Goal: Information Seeking & Learning: Compare options

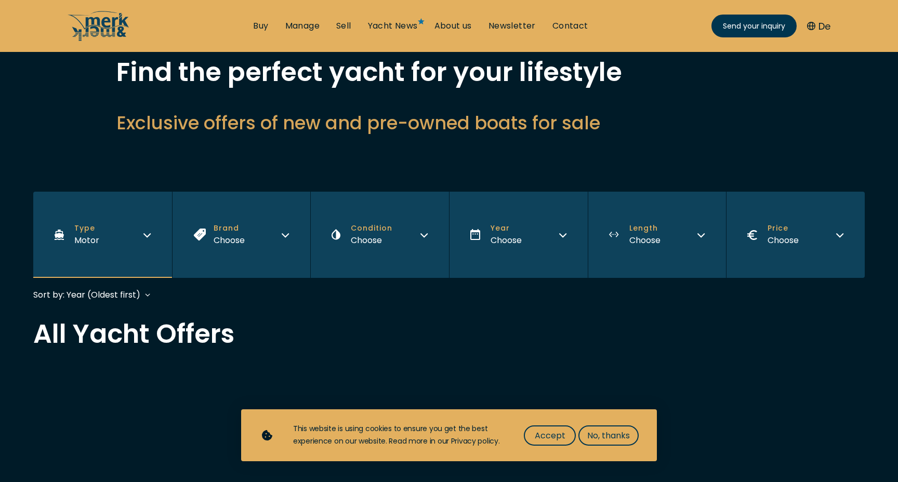
scroll to position [66, 0]
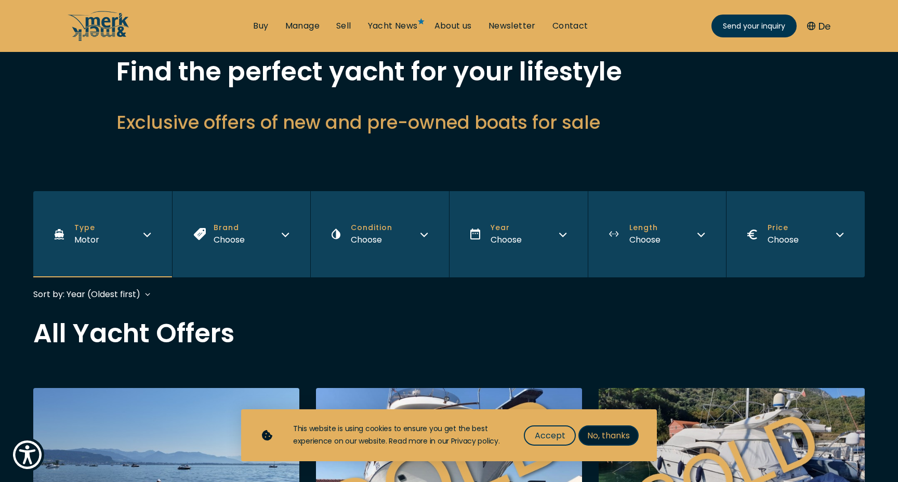
click at [602, 442] on span "No, thanks" at bounding box center [608, 435] width 43 height 13
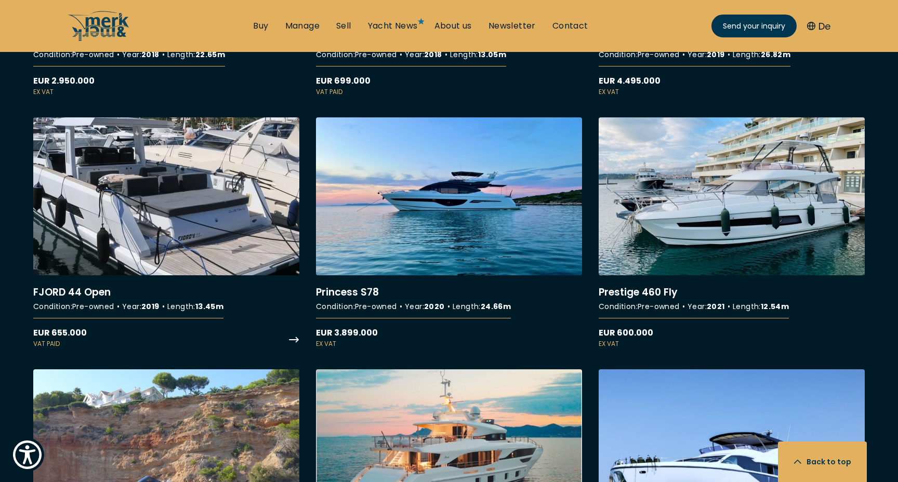
scroll to position [2679, 0]
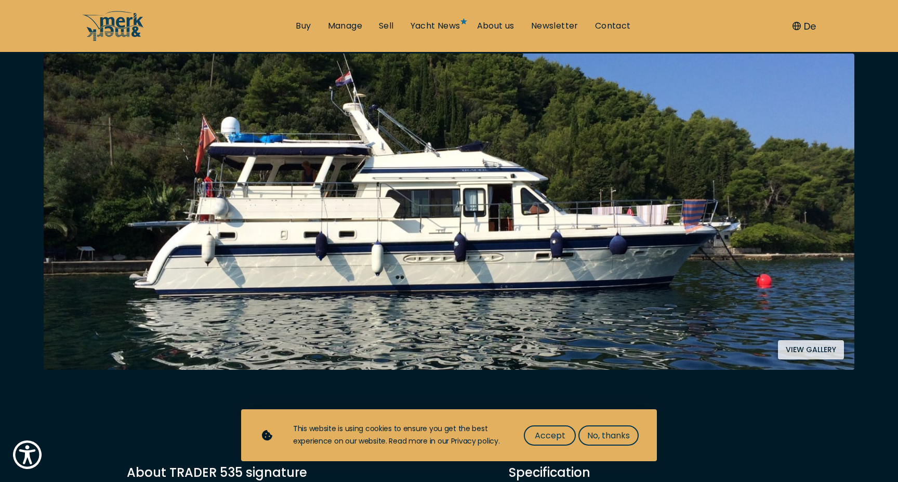
scroll to position [210, 0]
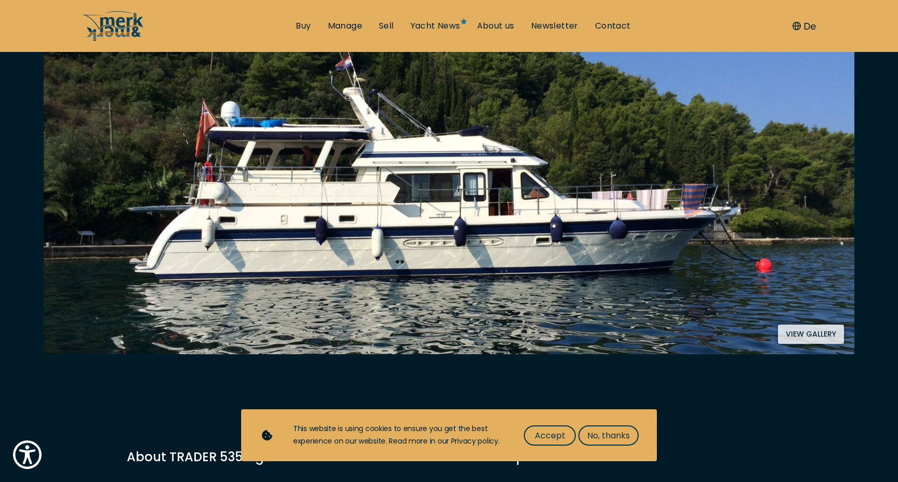
click at [329, 238] on img at bounding box center [449, 196] width 811 height 317
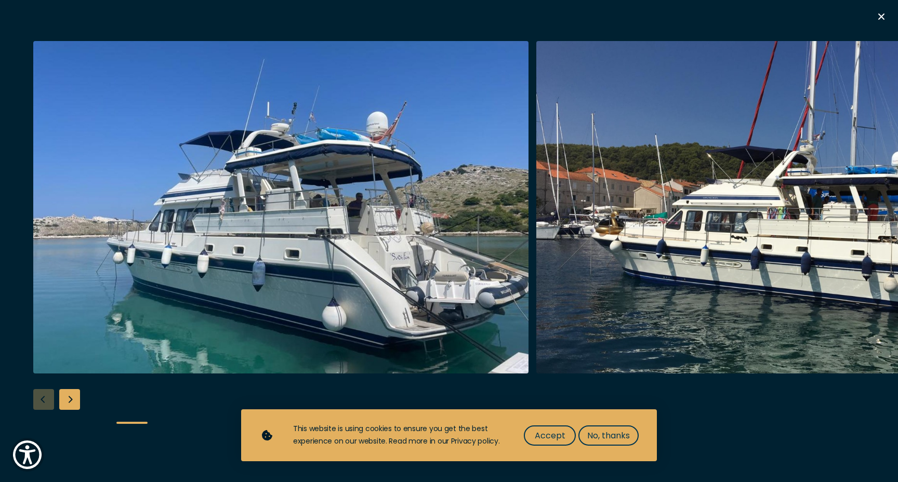
click at [843, 224] on img "button" at bounding box center [783, 207] width 495 height 333
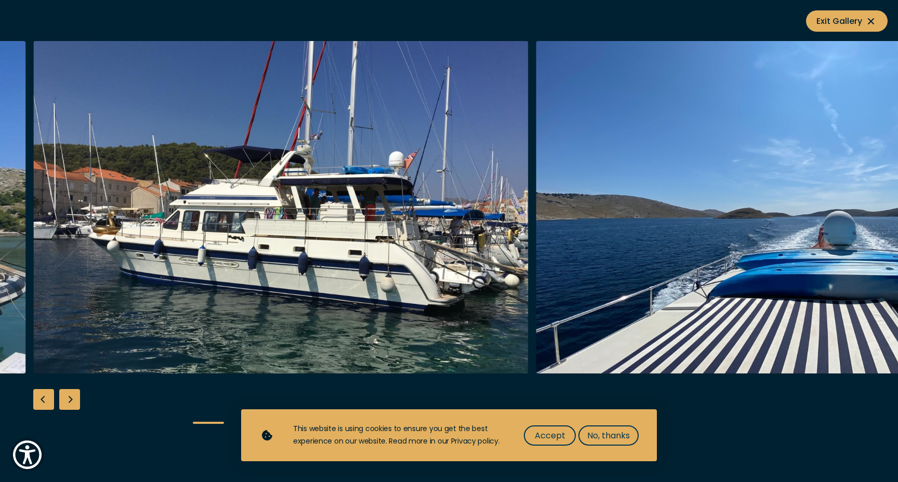
click at [843, 224] on img "button" at bounding box center [783, 207] width 495 height 333
click at [885, 223] on img "Merk&Merk" at bounding box center [783, 207] width 495 height 333
click at [68, 396] on div "Next slide" at bounding box center [69, 399] width 21 height 21
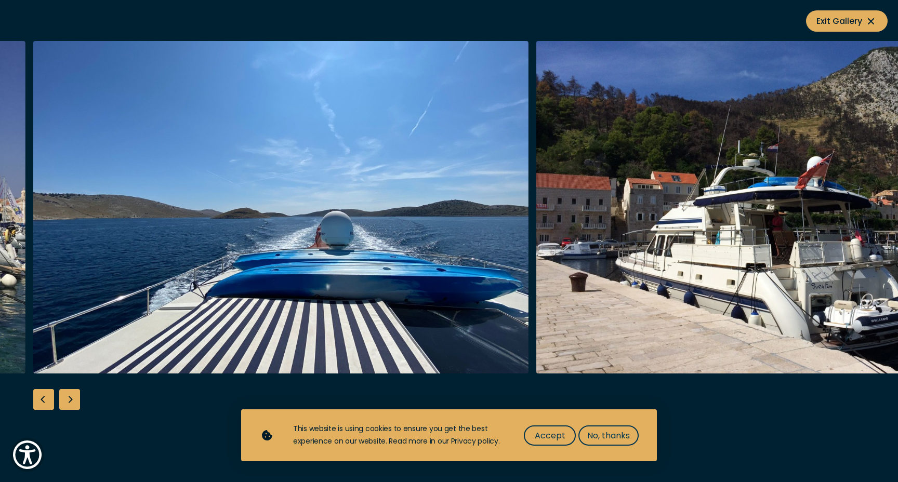
click at [68, 396] on div "Next slide" at bounding box center [69, 399] width 21 height 21
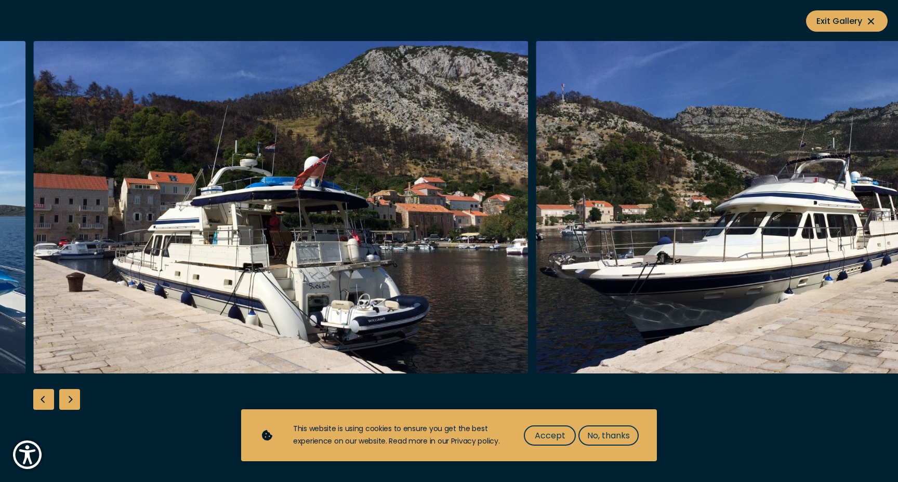
click at [68, 396] on div "Next slide" at bounding box center [69, 399] width 21 height 21
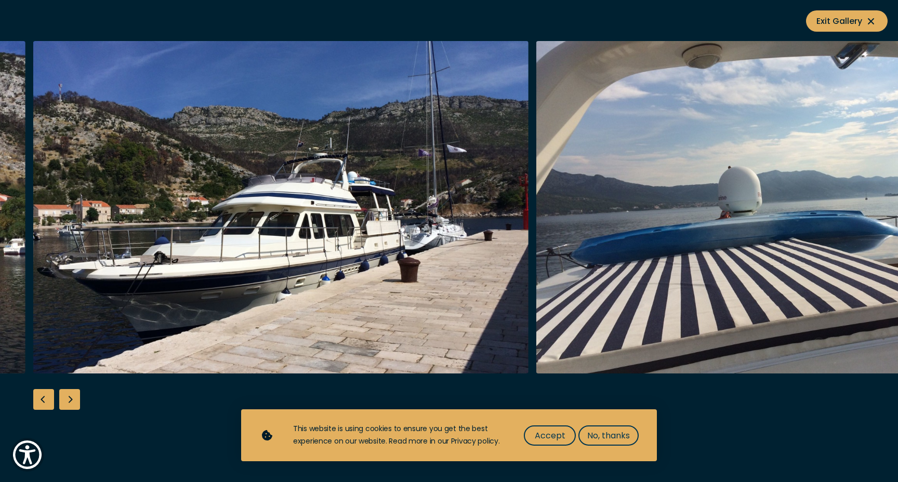
click at [35, 401] on div "Previous slide" at bounding box center [43, 399] width 21 height 21
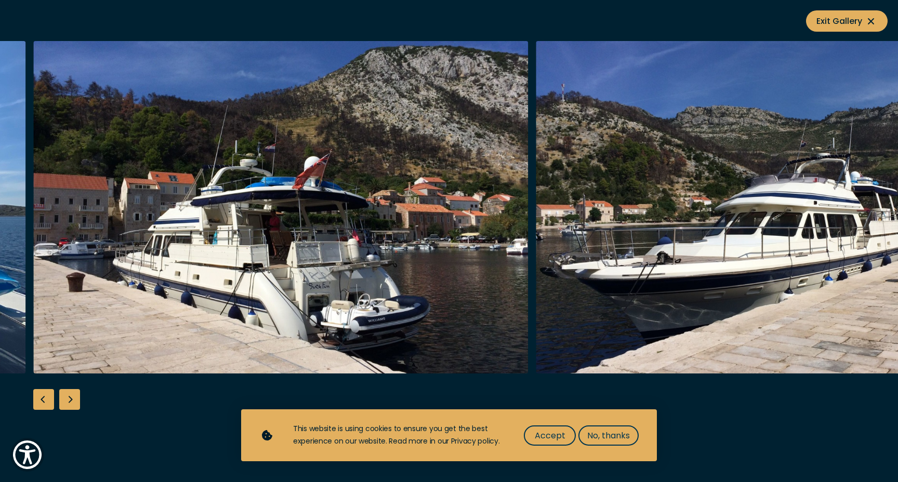
click at [77, 398] on div "Next slide" at bounding box center [69, 399] width 21 height 21
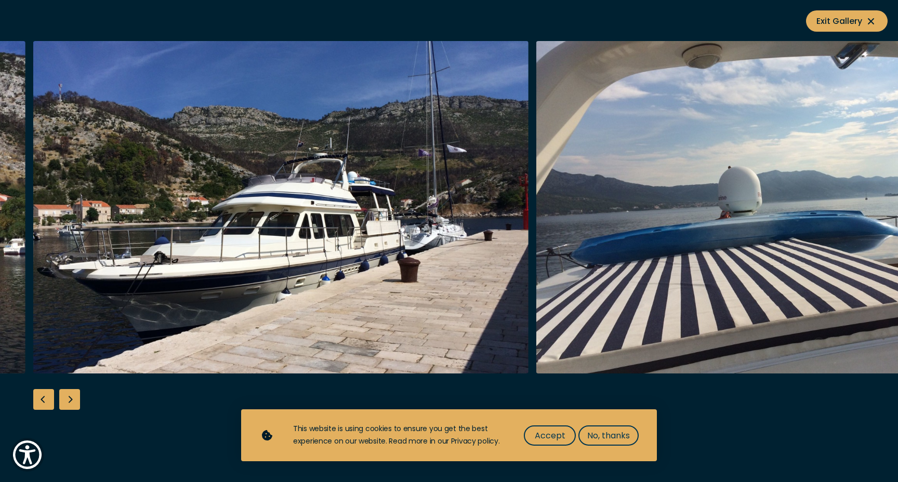
click at [77, 398] on div "Next slide" at bounding box center [69, 399] width 21 height 21
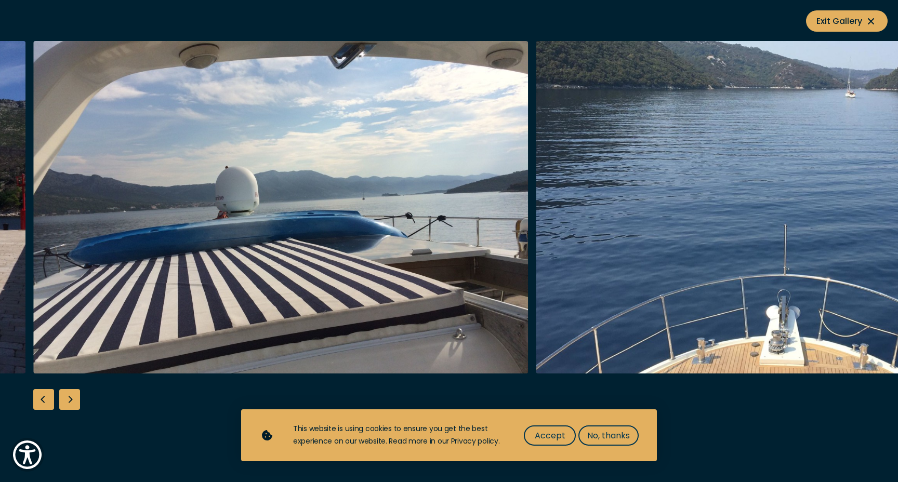
click at [77, 398] on div "Next slide" at bounding box center [69, 399] width 21 height 21
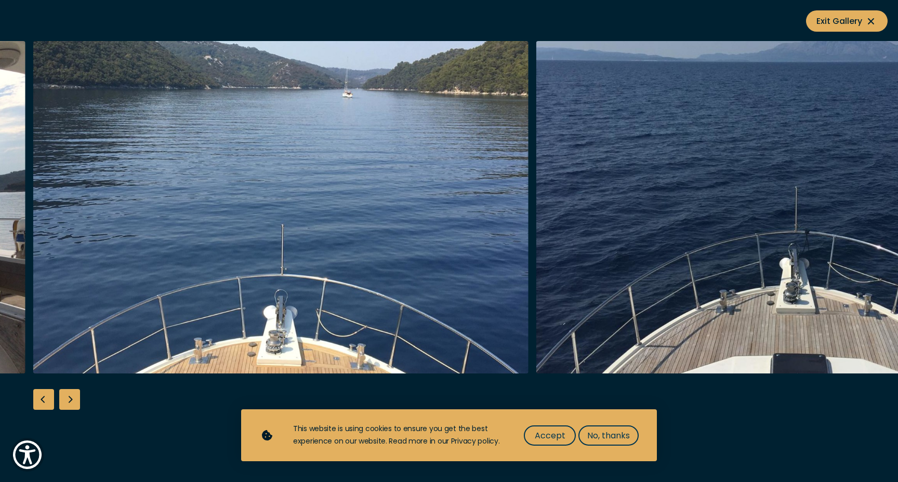
click at [77, 398] on div "Next slide" at bounding box center [69, 399] width 21 height 21
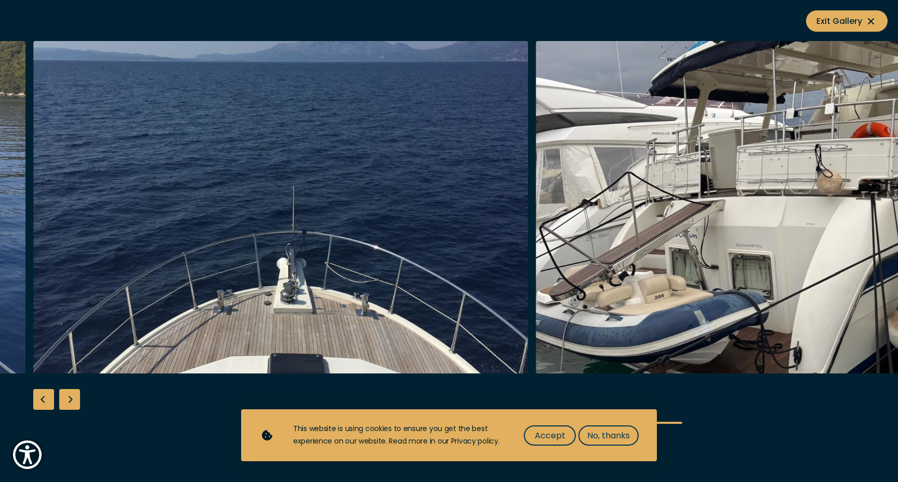
click at [77, 398] on div "Next slide" at bounding box center [69, 399] width 21 height 21
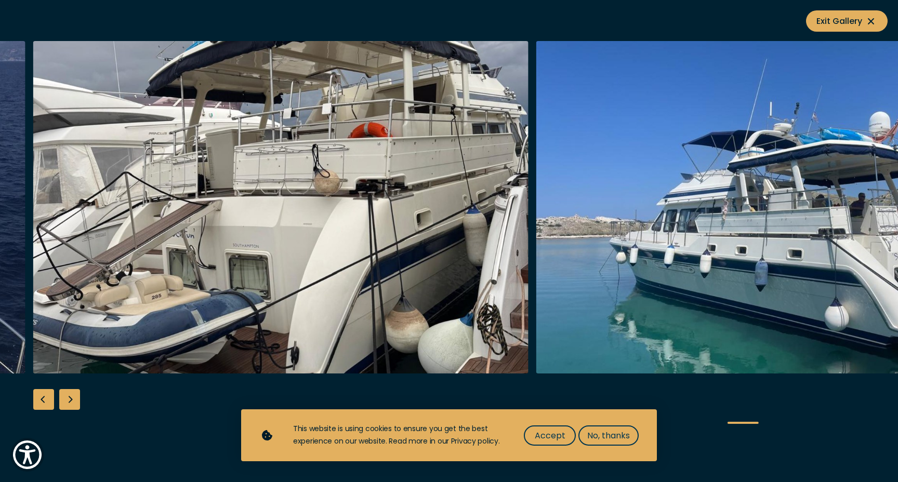
click at [77, 398] on div "Next slide" at bounding box center [69, 399] width 21 height 21
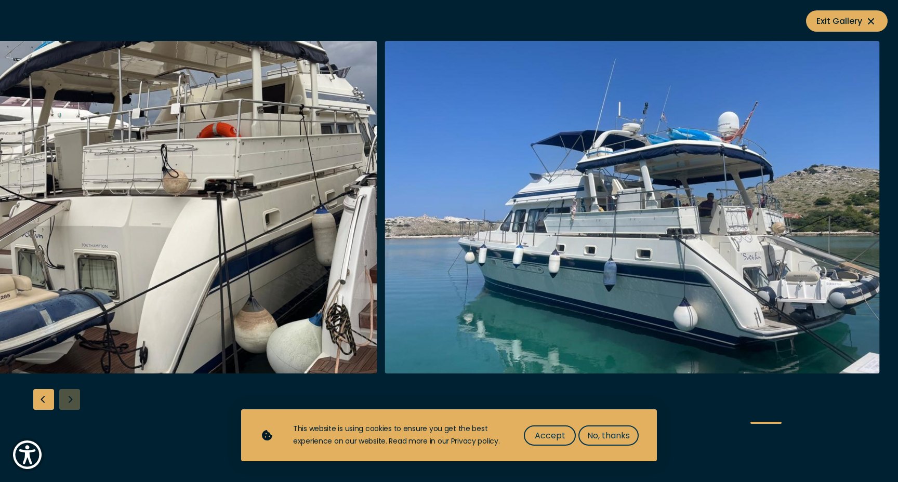
click at [77, 398] on div at bounding box center [449, 241] width 898 height 400
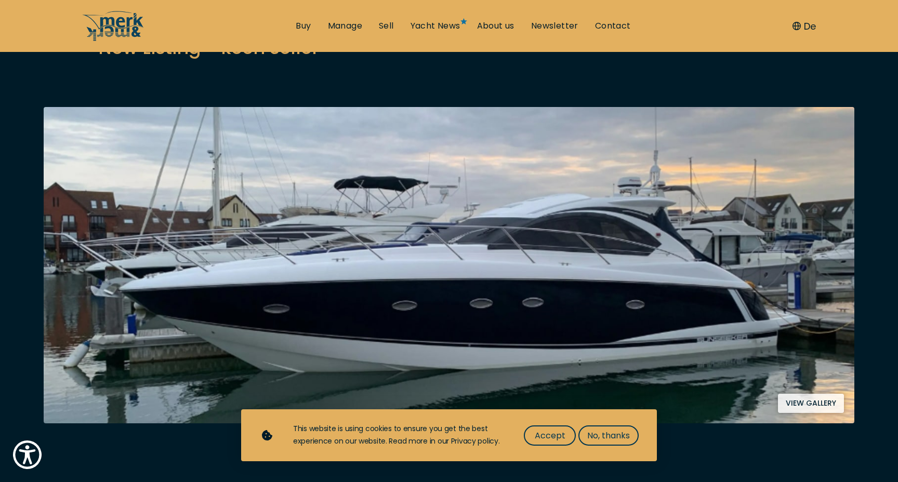
scroll to position [221, 0]
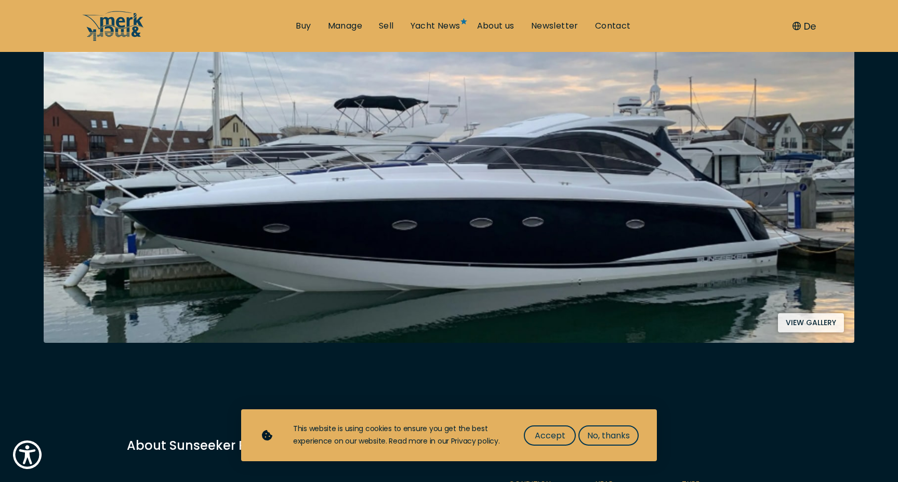
click at [111, 279] on img at bounding box center [449, 185] width 811 height 317
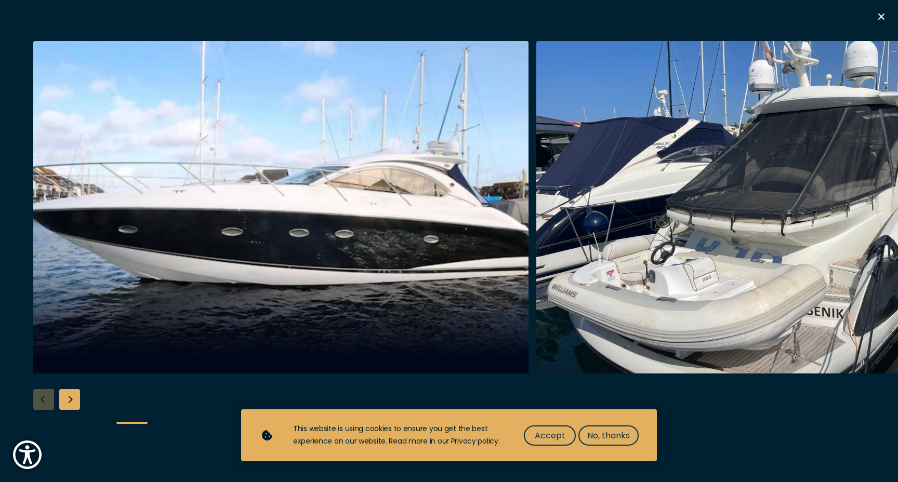
click at [78, 392] on div "Next slide" at bounding box center [69, 399] width 21 height 21
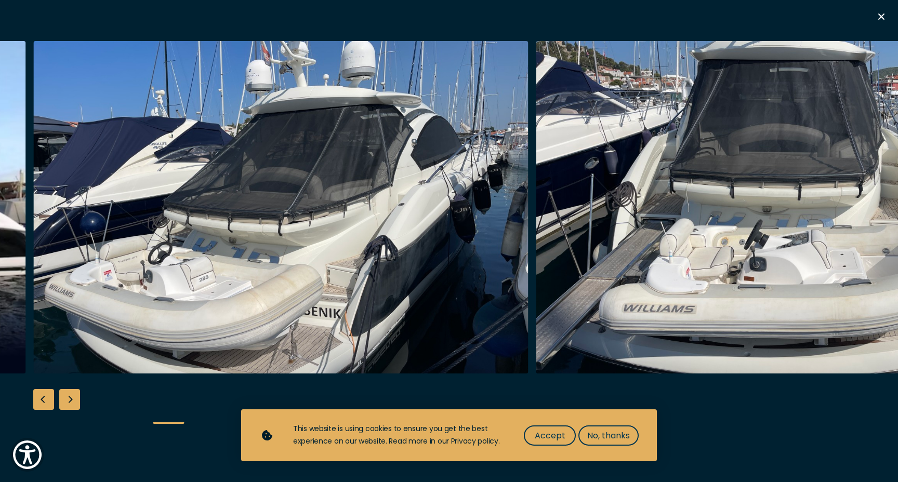
click at [72, 396] on div "Next slide" at bounding box center [69, 399] width 21 height 21
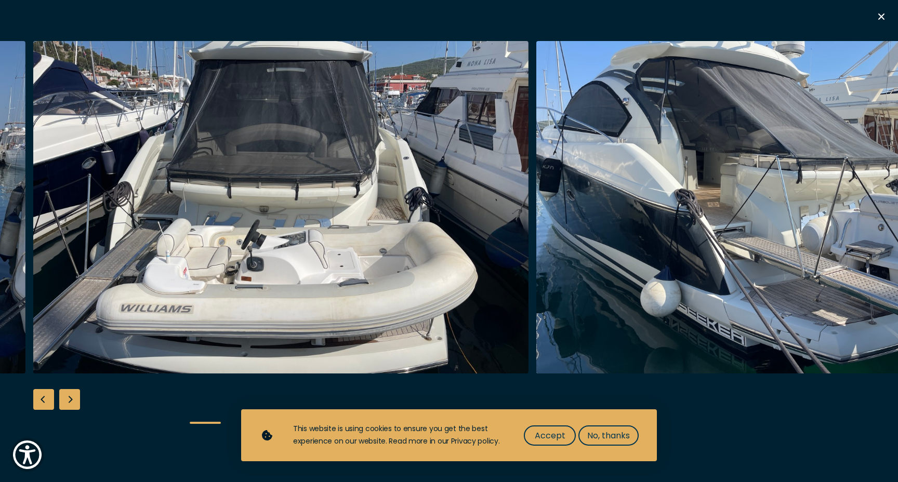
click at [72, 396] on div "Next slide" at bounding box center [69, 399] width 21 height 21
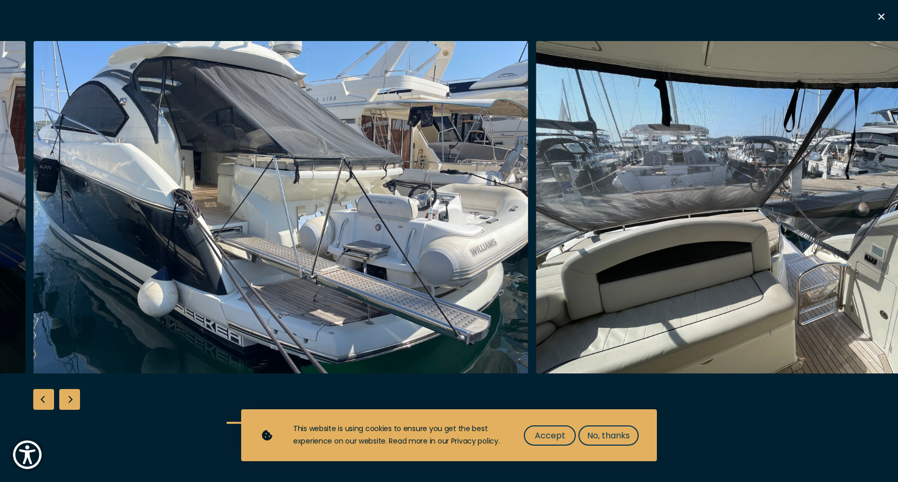
click at [72, 396] on div "Next slide" at bounding box center [69, 399] width 21 height 21
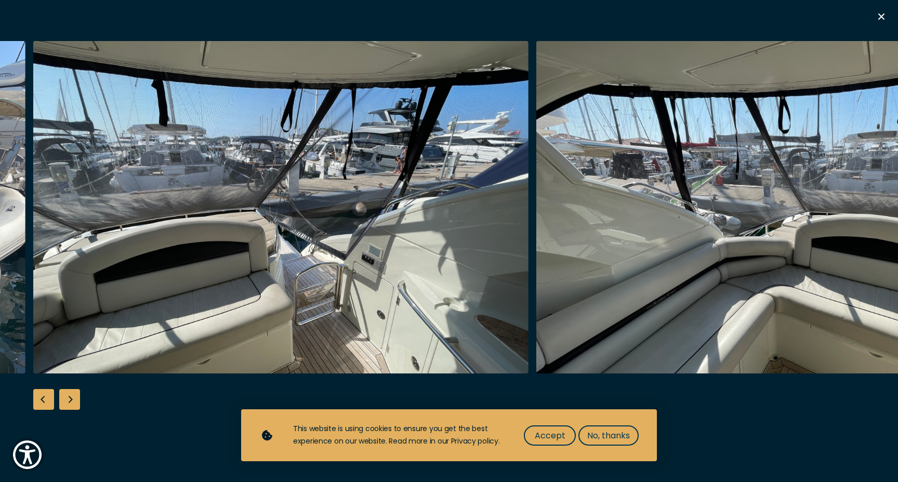
click at [72, 396] on div "Next slide" at bounding box center [69, 399] width 21 height 21
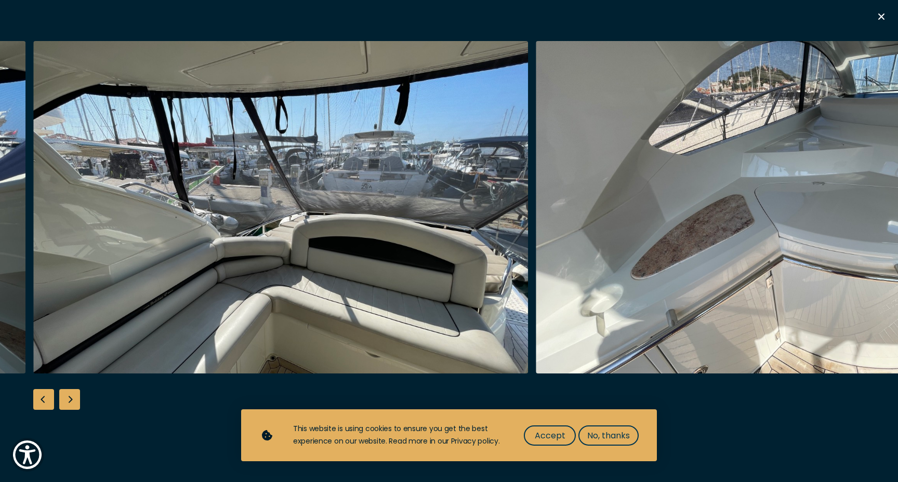
click at [72, 396] on div "Next slide" at bounding box center [69, 399] width 21 height 21
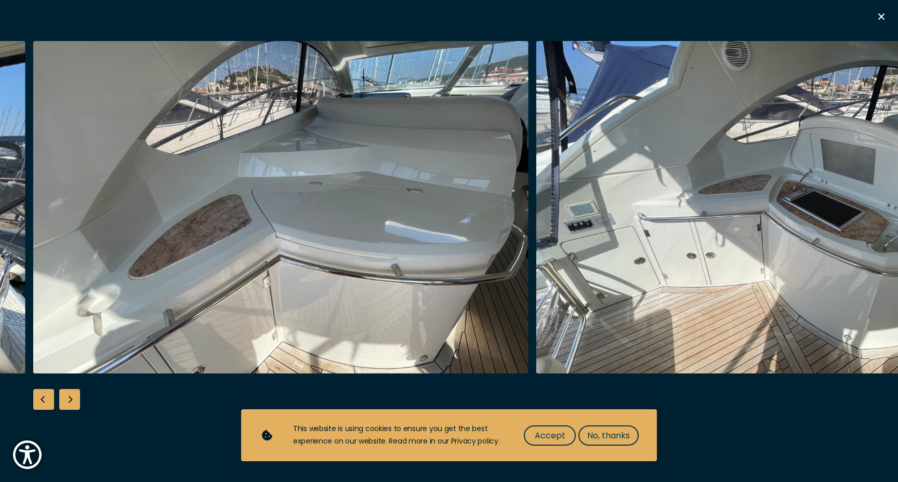
click at [72, 396] on div "Next slide" at bounding box center [69, 399] width 21 height 21
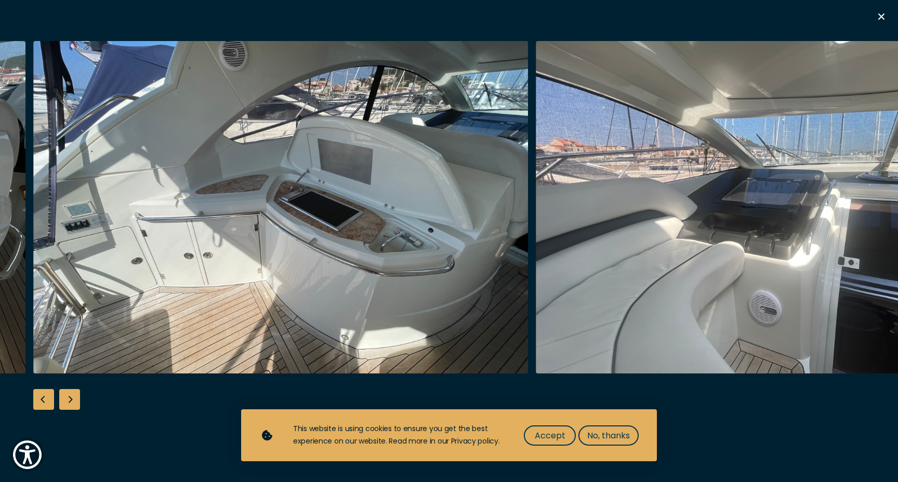
click at [72, 396] on div "Next slide" at bounding box center [69, 399] width 21 height 21
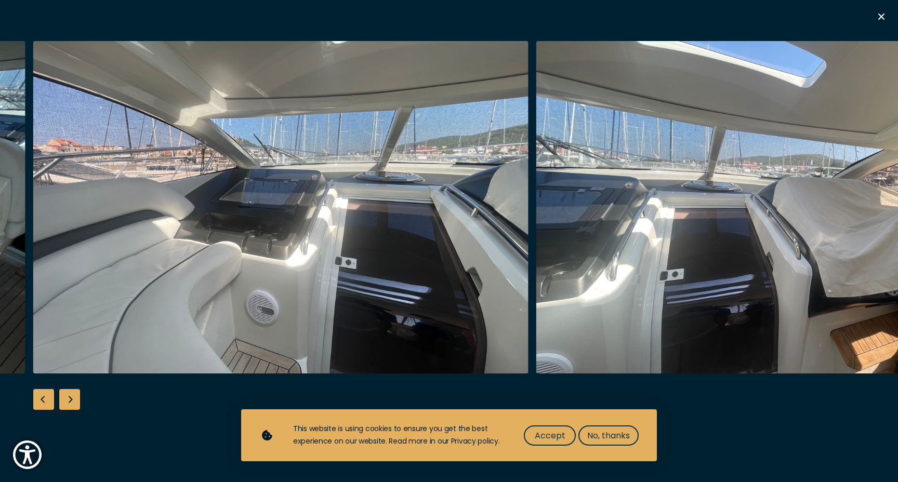
click at [72, 396] on div "Next slide" at bounding box center [69, 399] width 21 height 21
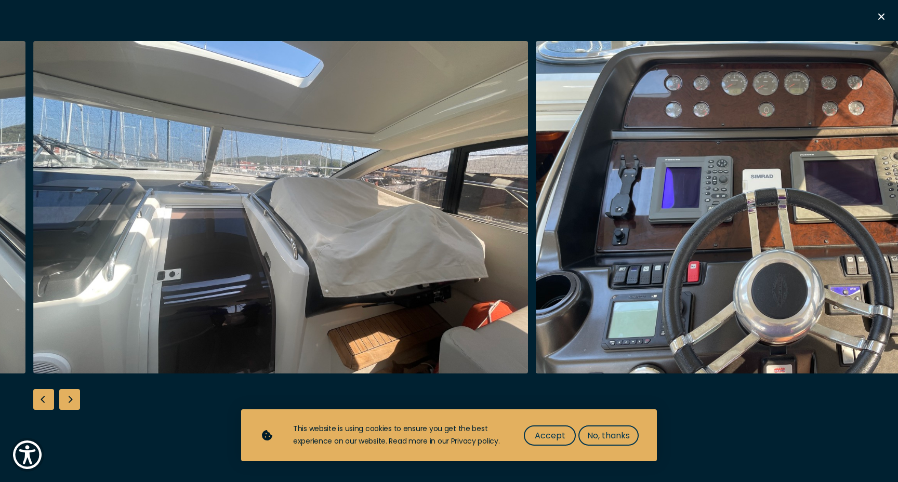
click at [72, 396] on div "Next slide" at bounding box center [69, 399] width 21 height 21
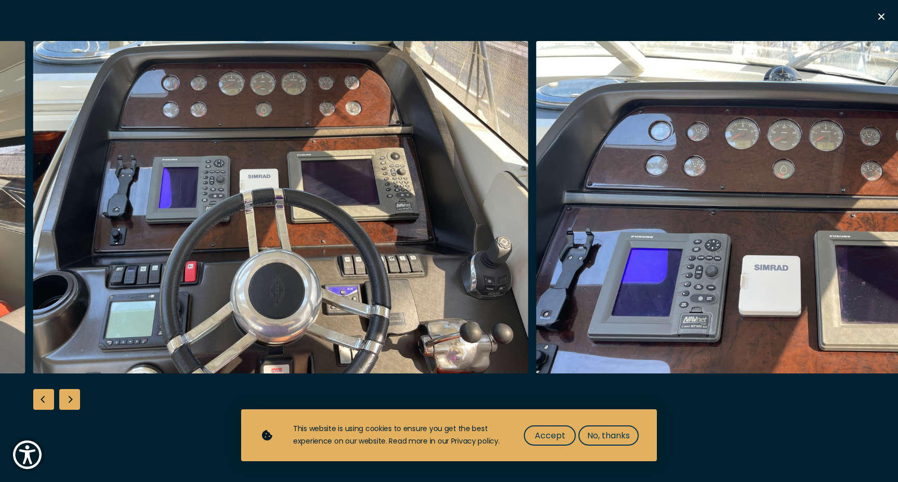
click at [72, 396] on div "Next slide" at bounding box center [69, 399] width 21 height 21
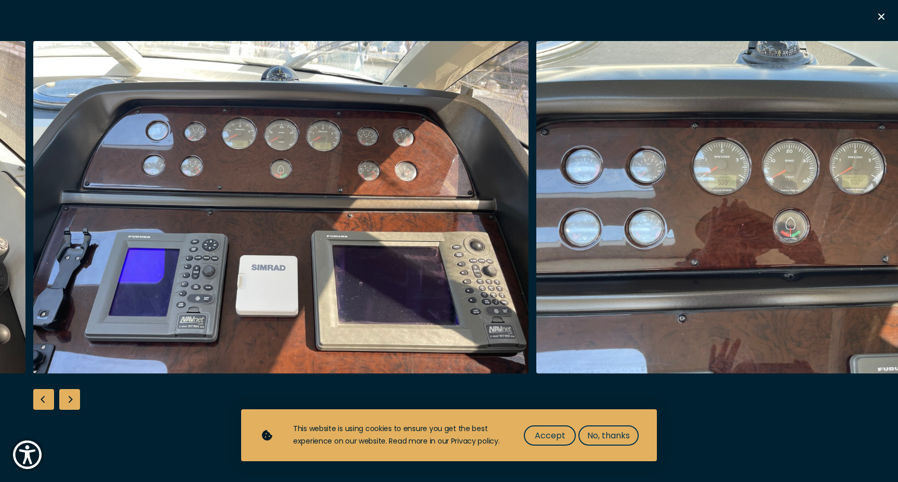
click at [72, 396] on div "Next slide" at bounding box center [69, 399] width 21 height 21
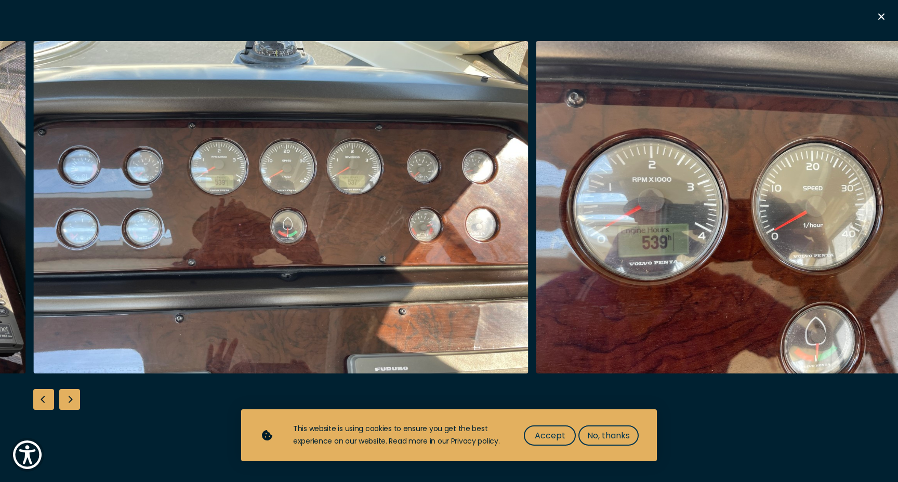
click at [72, 396] on div "Next slide" at bounding box center [69, 399] width 21 height 21
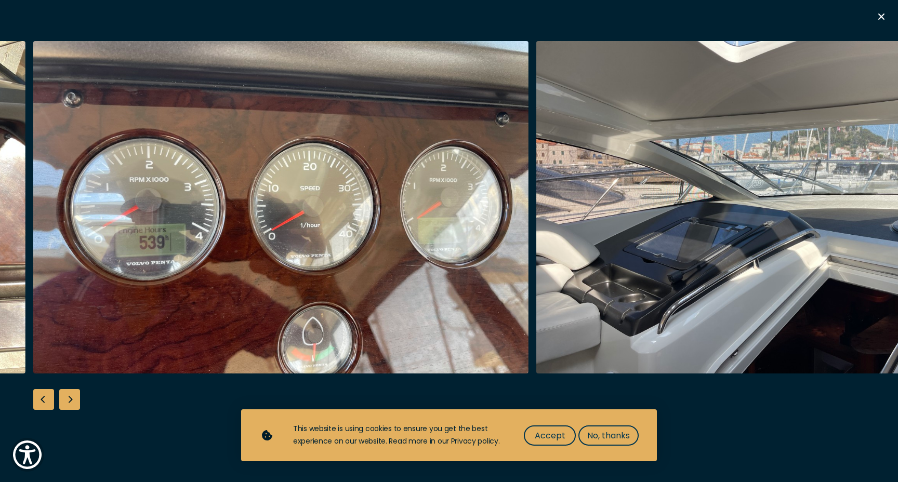
click at [72, 396] on div "Next slide" at bounding box center [69, 399] width 21 height 21
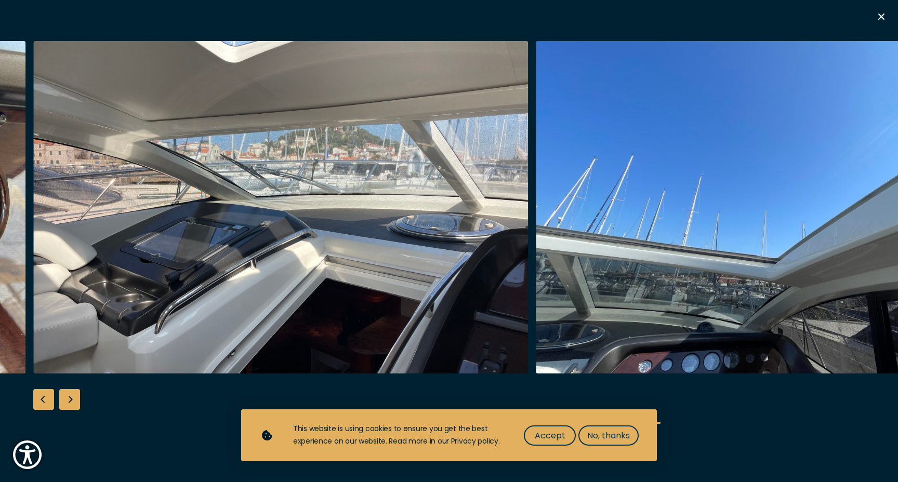
click at [72, 396] on div "Next slide" at bounding box center [69, 399] width 21 height 21
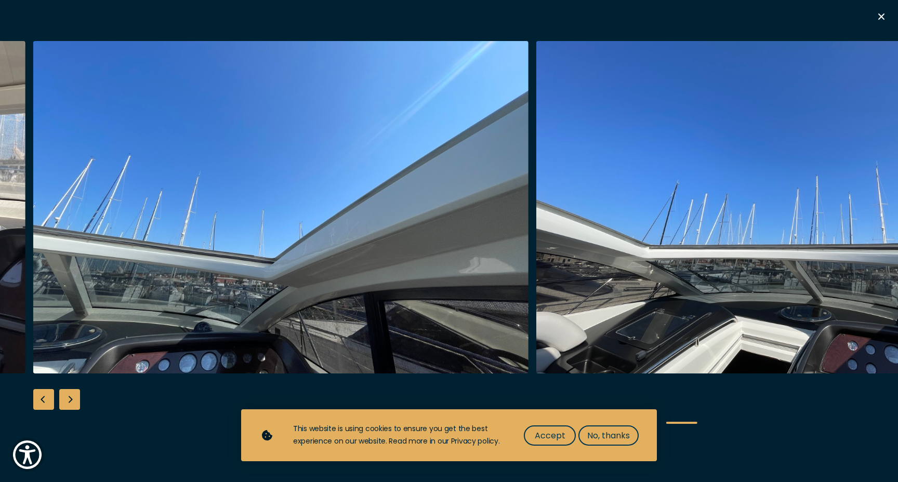
click at [72, 396] on div "Next slide" at bounding box center [69, 399] width 21 height 21
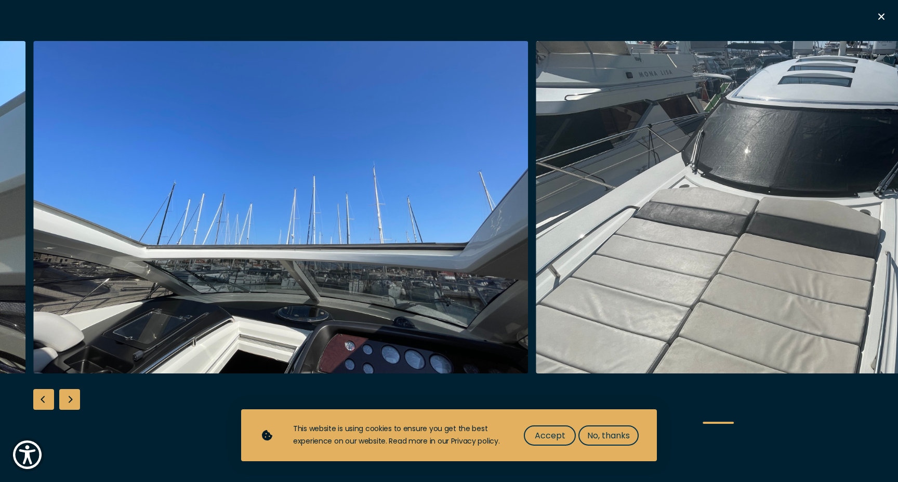
click at [72, 396] on div "Next slide" at bounding box center [69, 399] width 21 height 21
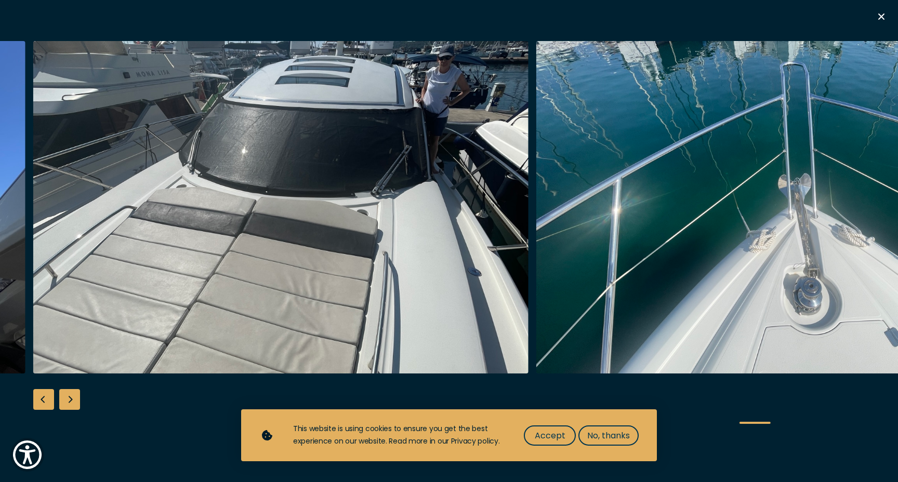
click at [72, 396] on div "Next slide" at bounding box center [69, 399] width 21 height 21
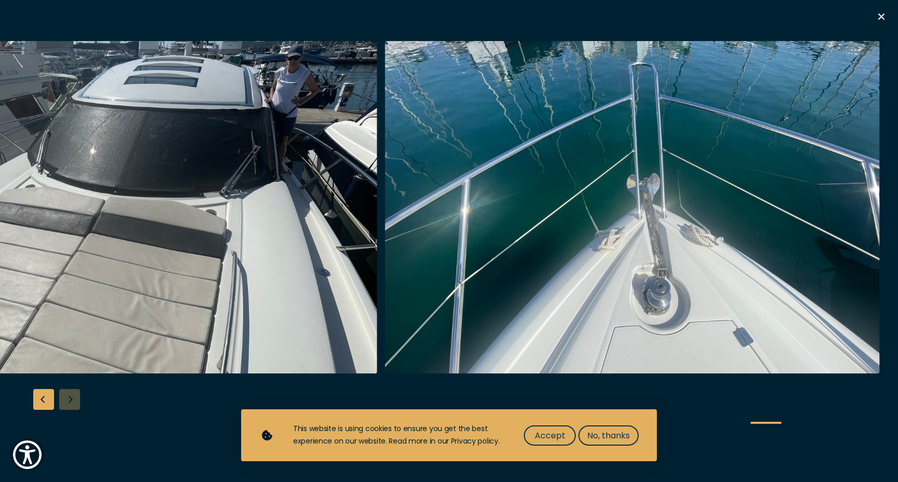
click at [72, 396] on div at bounding box center [449, 241] width 898 height 400
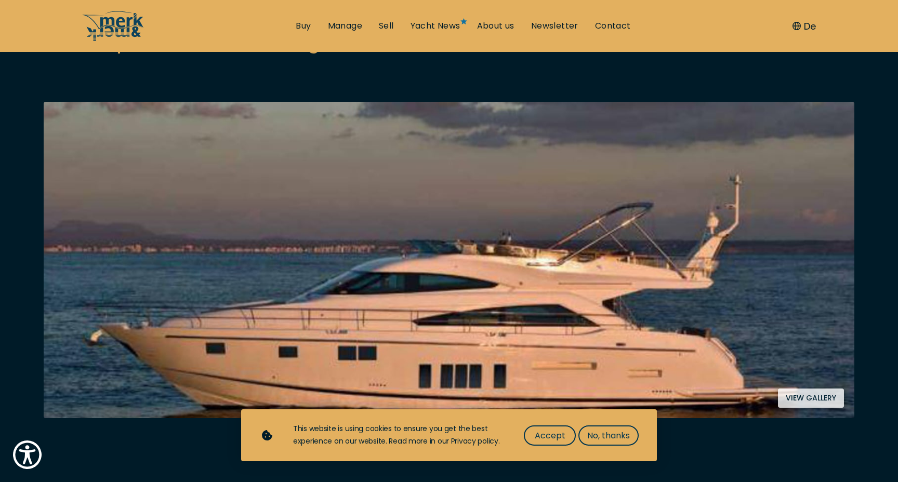
scroll to position [171, 0]
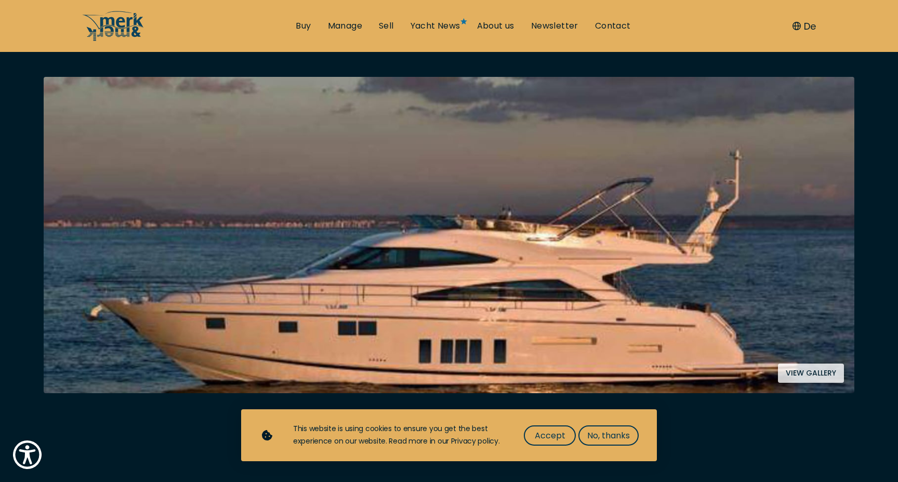
click at [169, 262] on img at bounding box center [449, 235] width 811 height 317
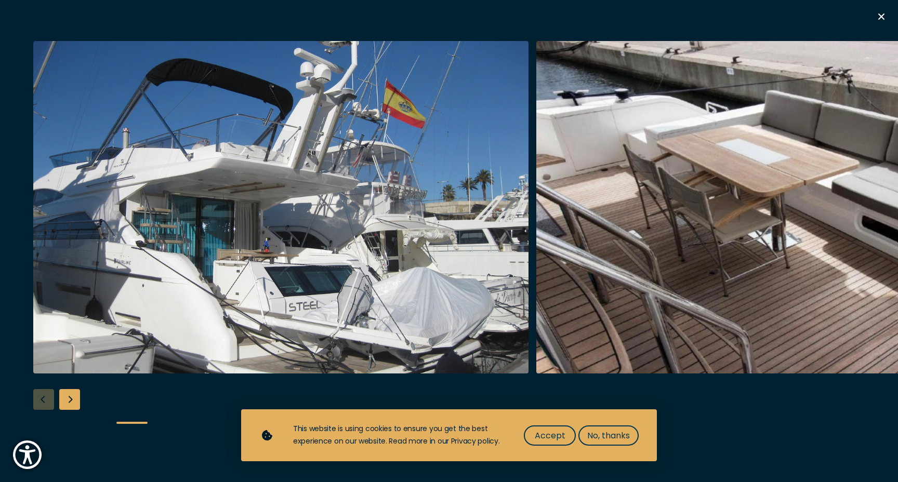
click at [73, 399] on div "Next slide" at bounding box center [69, 399] width 21 height 21
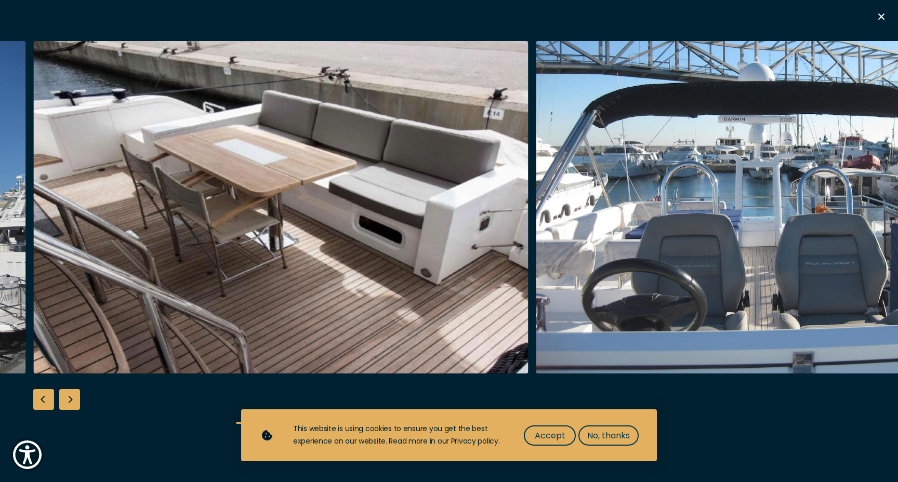
click at [73, 399] on div "Next slide" at bounding box center [69, 399] width 21 height 21
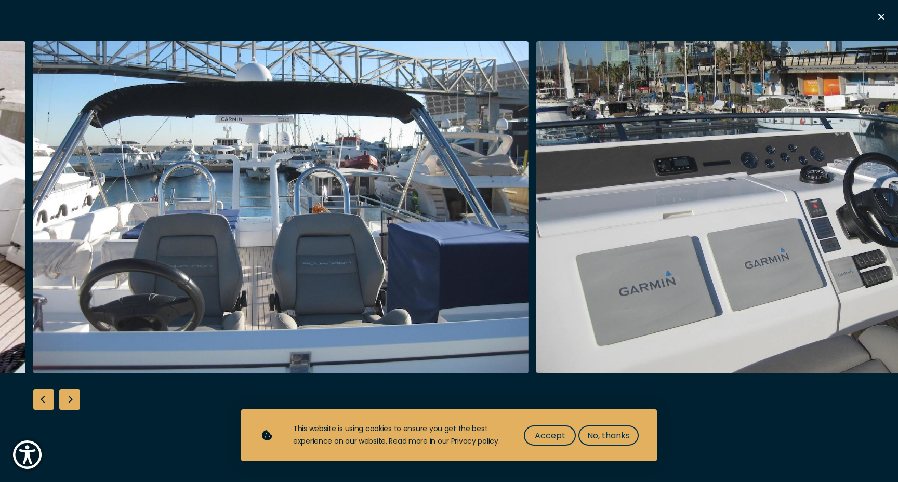
click at [73, 399] on div "Next slide" at bounding box center [69, 399] width 21 height 21
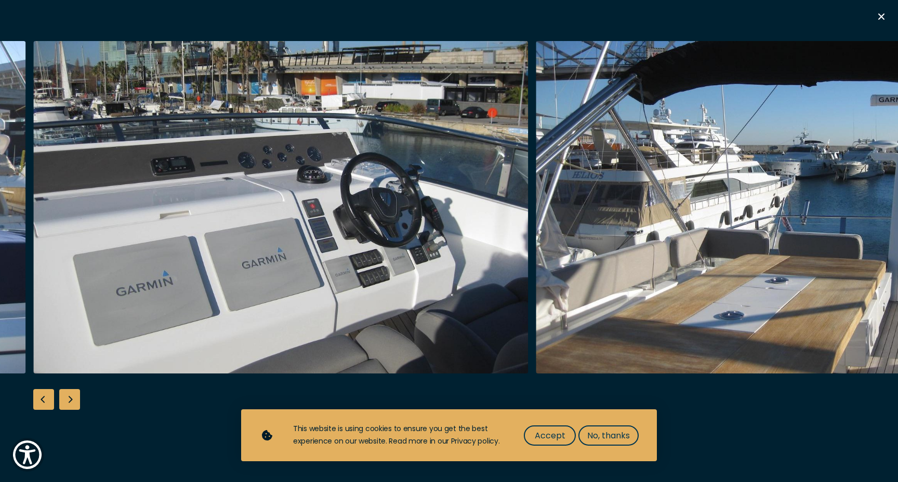
click at [73, 399] on div "Next slide" at bounding box center [69, 399] width 21 height 21
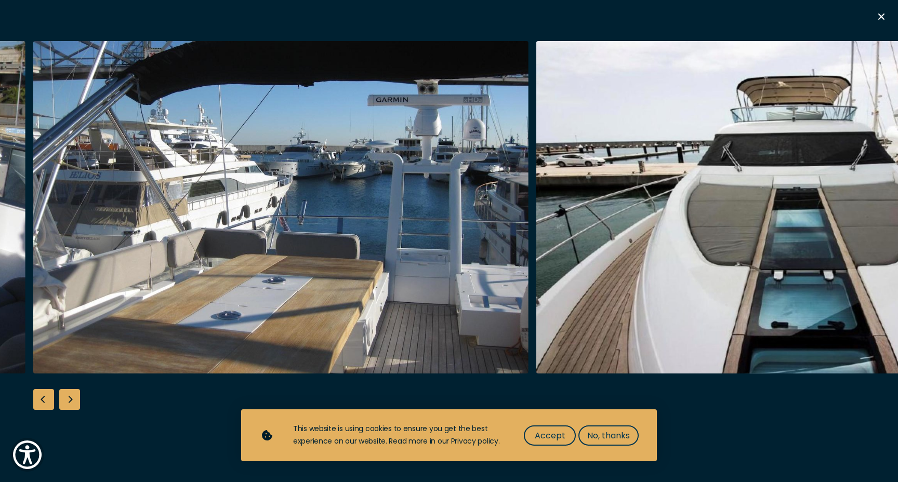
click at [73, 399] on div "Next slide" at bounding box center [69, 399] width 21 height 21
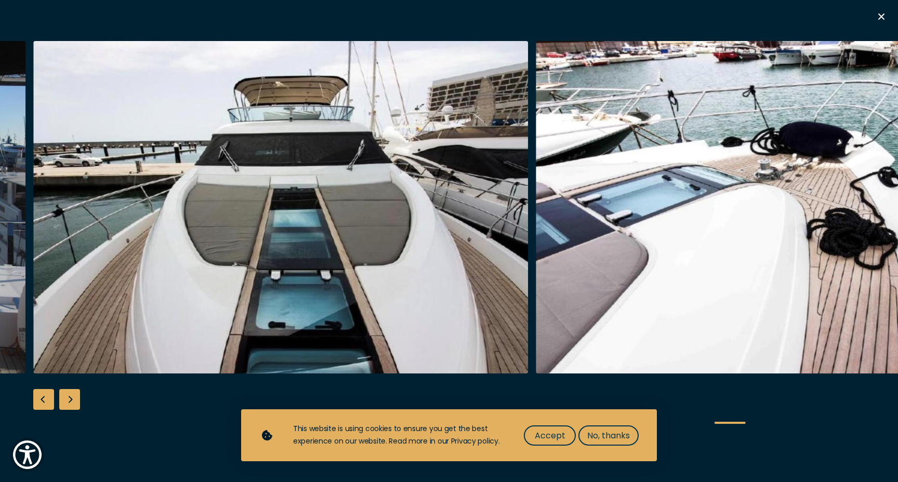
click at [73, 399] on div "Next slide" at bounding box center [69, 399] width 21 height 21
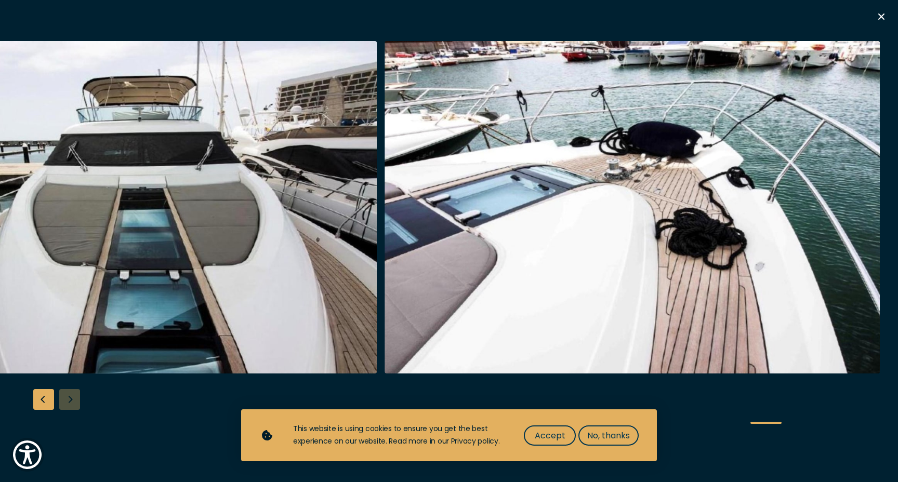
click at [73, 399] on div at bounding box center [449, 241] width 898 height 400
